Goal: Information Seeking & Learning: Learn about a topic

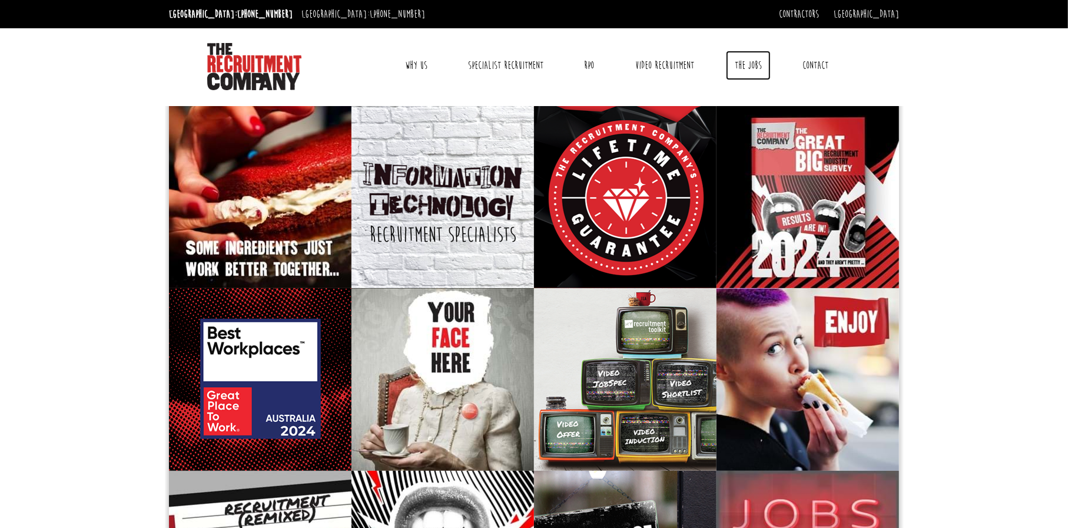
click at [751, 67] on link "The Jobs" at bounding box center [748, 65] width 45 height 29
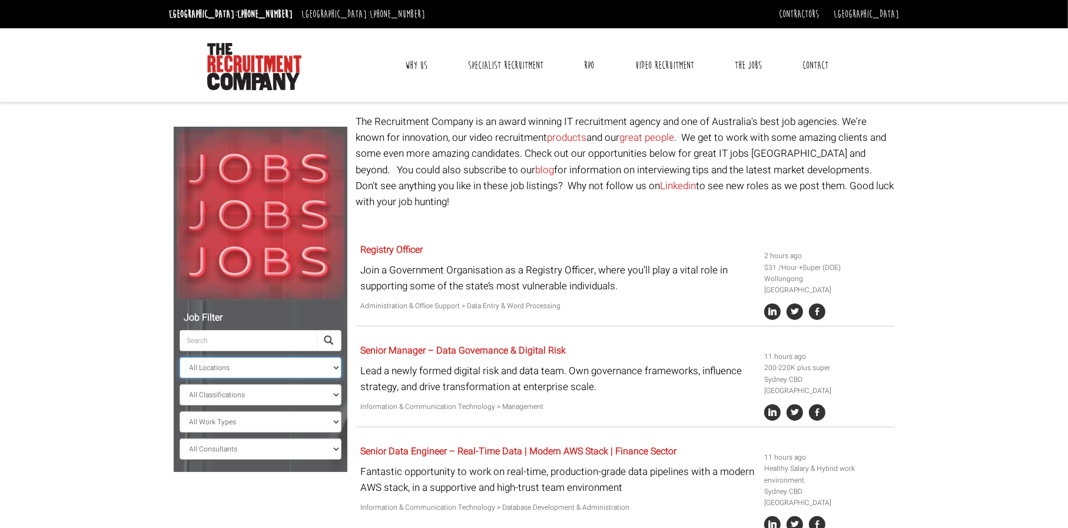
click at [337, 365] on select "All Locations Sydney Melbourne Ireland Sydney CBD Parramatta Circular Quay Nort…" at bounding box center [261, 367] width 162 height 21
select select "Parramatta"
click at [180, 357] on select "All Locations Sydney Melbourne Ireland Sydney CBD Parramatta Circular Quay Nort…" at bounding box center [261, 367] width 162 height 21
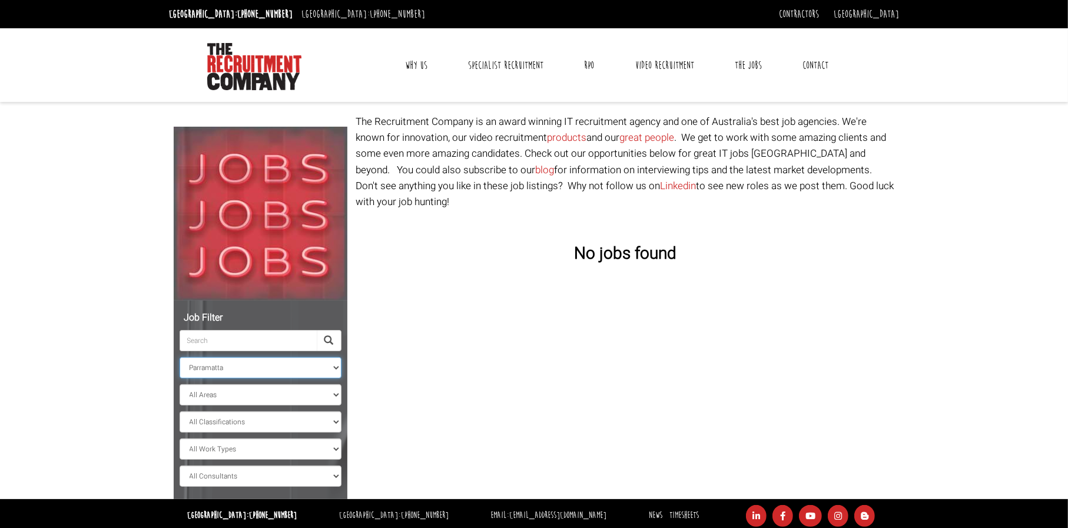
click at [337, 367] on select "All Locations Sydney Melbourne Ireland Sydney CBD Parramatta Circular Quay Nort…" at bounding box center [261, 367] width 162 height 21
click at [180, 357] on select "All Locations Sydney Melbourne Ireland Sydney CBD Parramatta Circular Quay Nort…" at bounding box center [261, 367] width 162 height 21
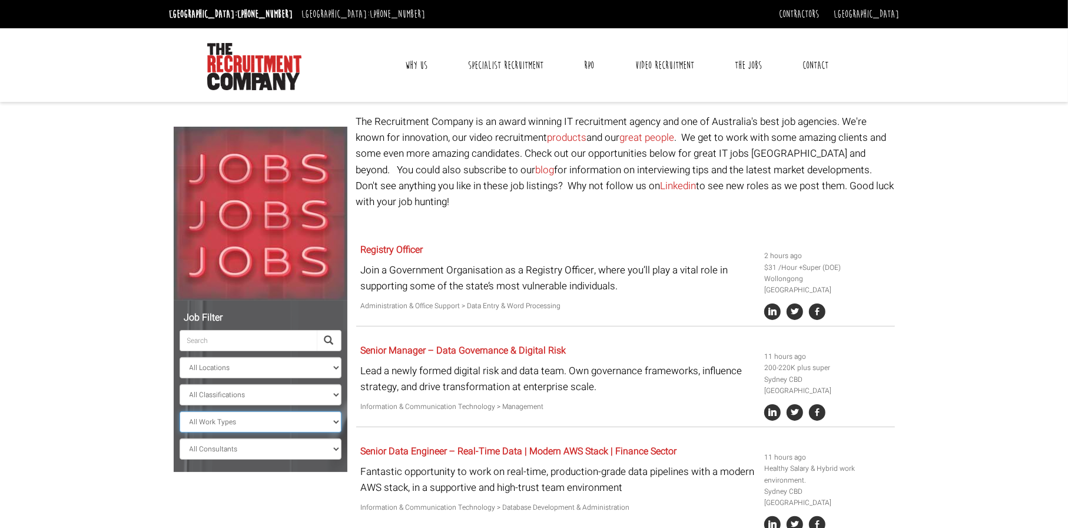
click at [337, 419] on select "All Work Types Full Time Part Time Casual Contract / Temp" at bounding box center [261, 421] width 162 height 21
click at [334, 393] on select "All Classifications Banking & Financial Services Information & Communication Te…" at bounding box center [261, 394] width 162 height 21
click at [330, 364] on select "All Locations Sydney Melbourne Ireland Sydney CBD Parramatta Circular Quay Nort…" at bounding box center [261, 367] width 162 height 21
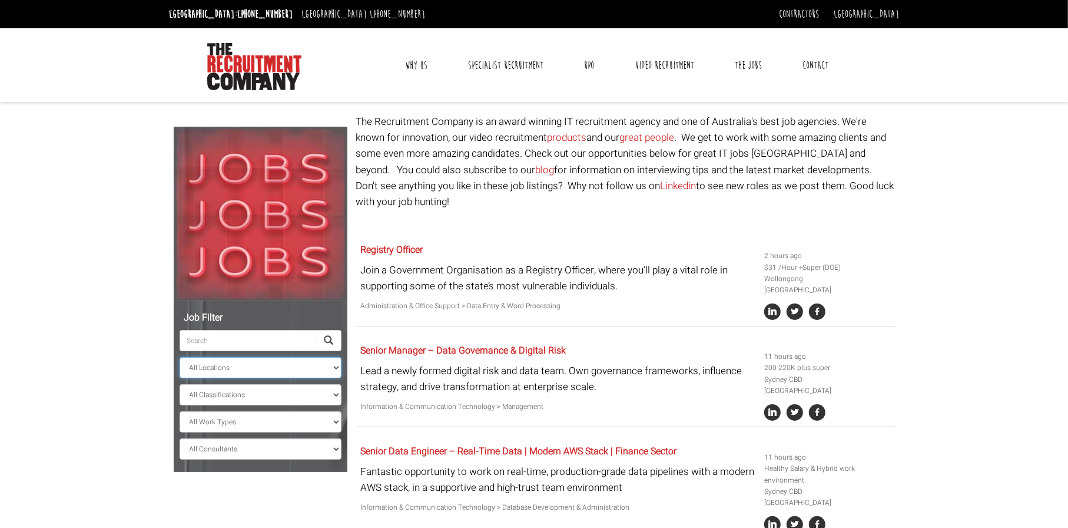
select select "[GEOGRAPHIC_DATA]"
click at [180, 357] on select "All Locations Sydney Melbourne Ireland Sydney CBD Parramatta Circular Quay Nort…" at bounding box center [261, 367] width 162 height 21
